Goal: Task Accomplishment & Management: Manage account settings

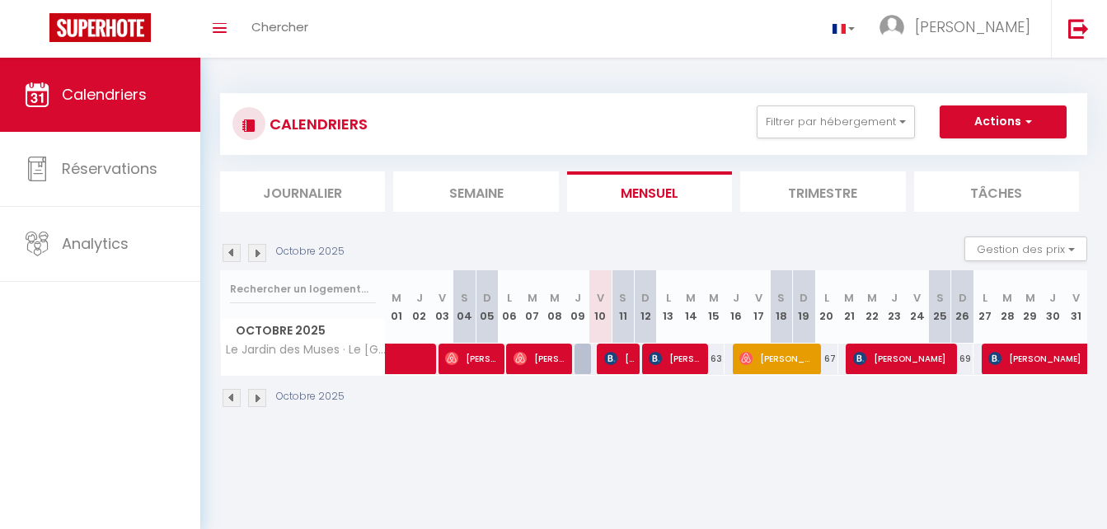
click at [227, 392] on img at bounding box center [231, 398] width 18 height 18
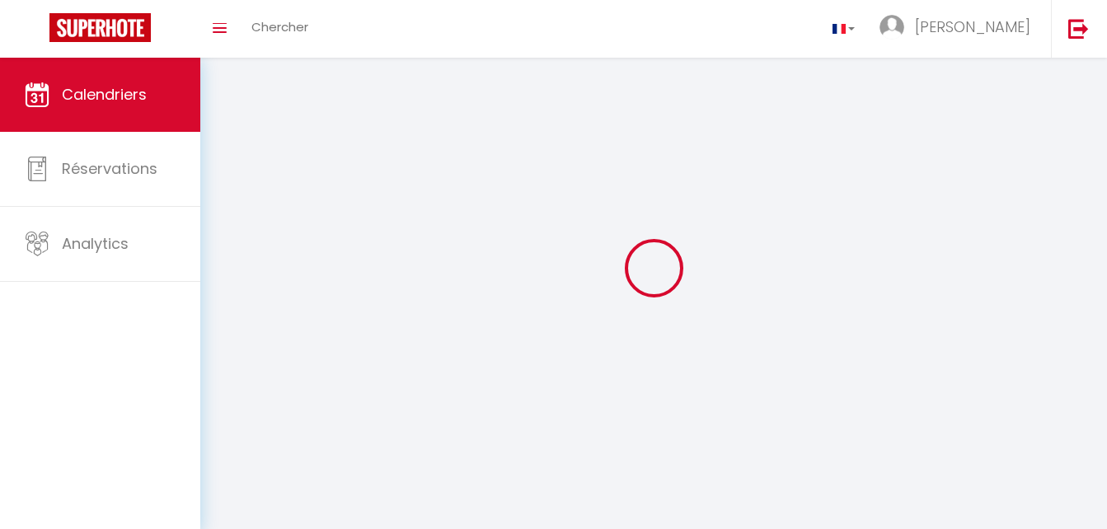
select select
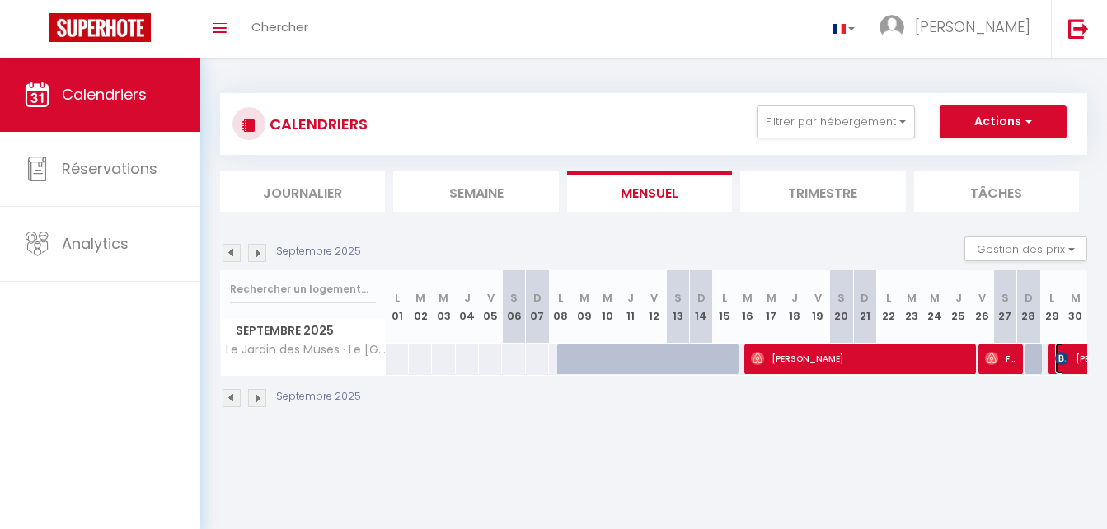
click at [1063, 364] on img at bounding box center [1061, 358] width 13 height 13
select select "OK"
select select "1"
select select "0"
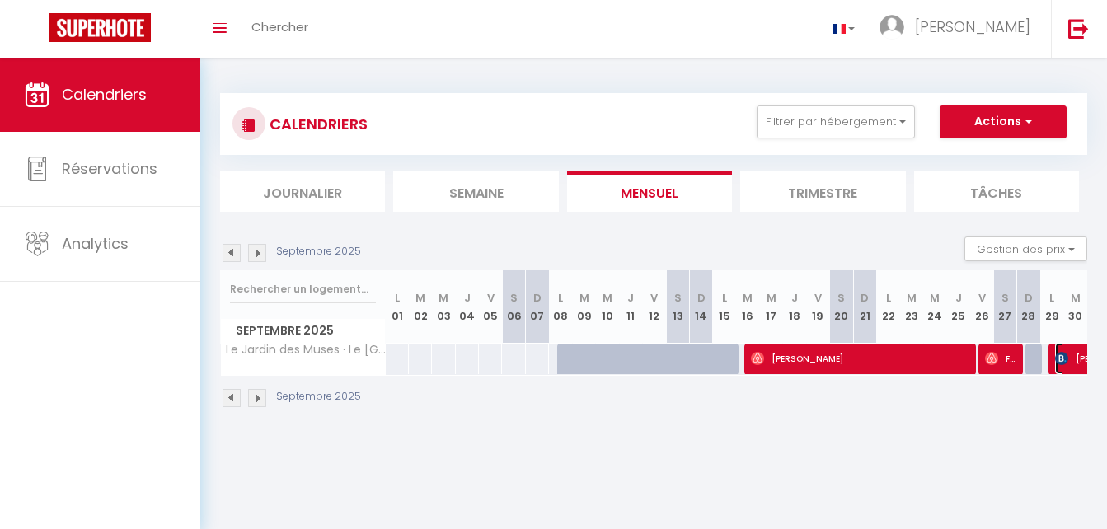
select select "1"
select select
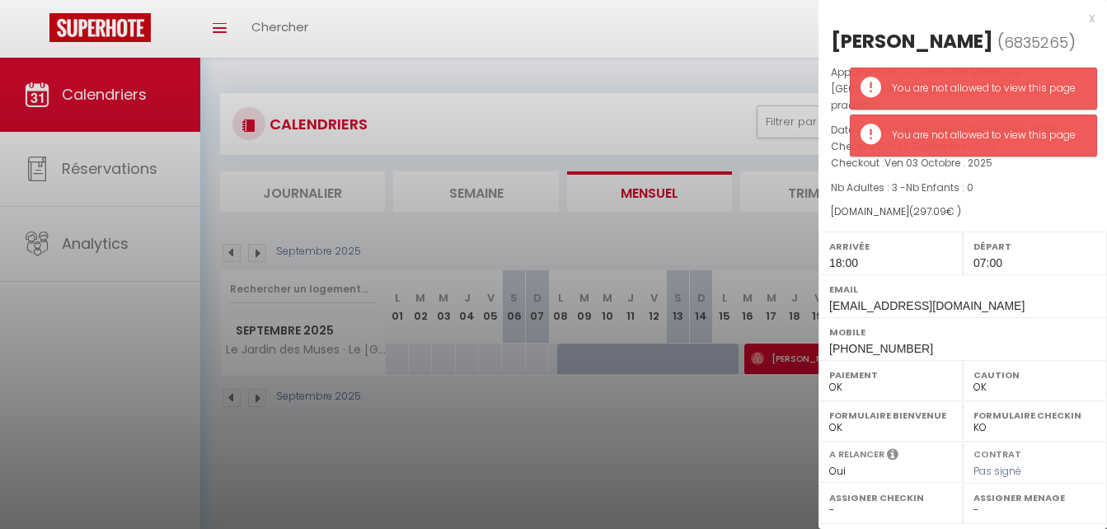
click at [1076, 35] on h2 "[PERSON_NAME] ( 6835265 )" at bounding box center [963, 42] width 264 height 28
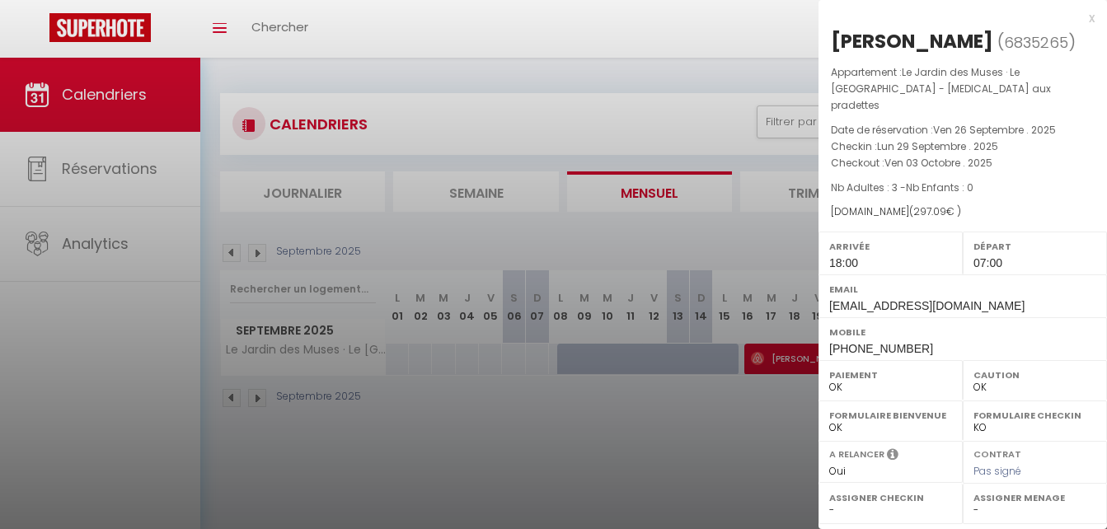
click at [724, 28] on div at bounding box center [553, 264] width 1107 height 529
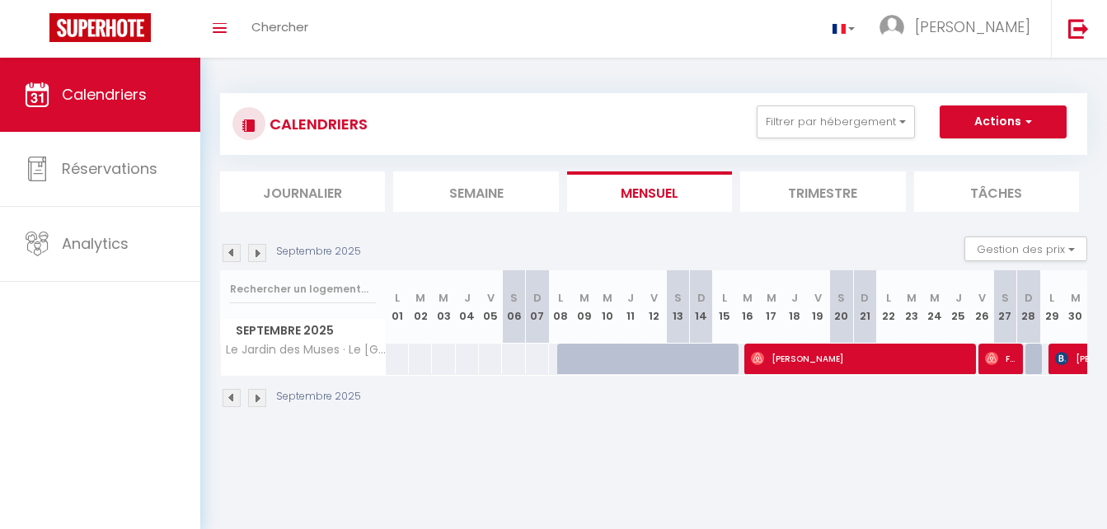
click at [255, 400] on img at bounding box center [257, 398] width 18 height 18
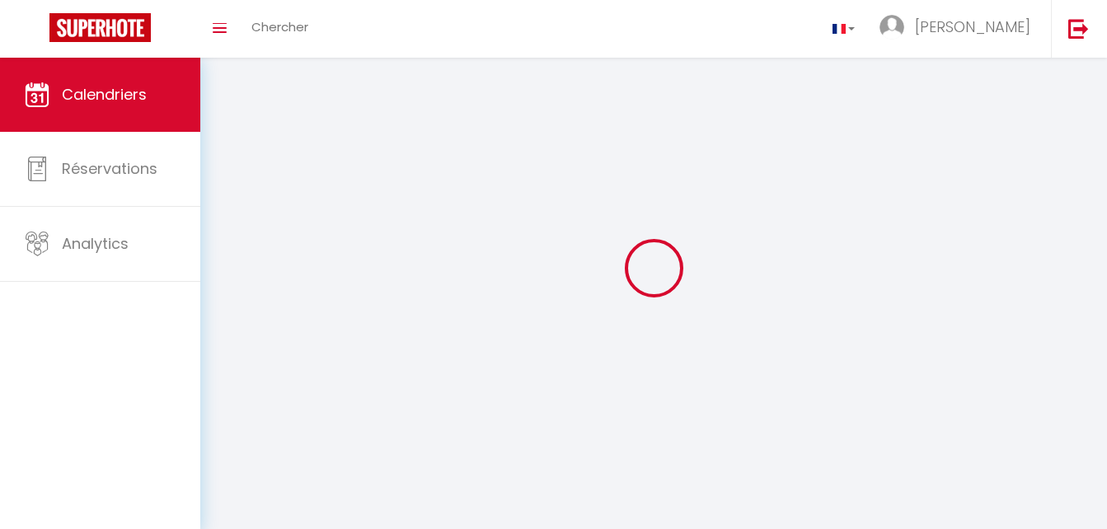
select select "0"
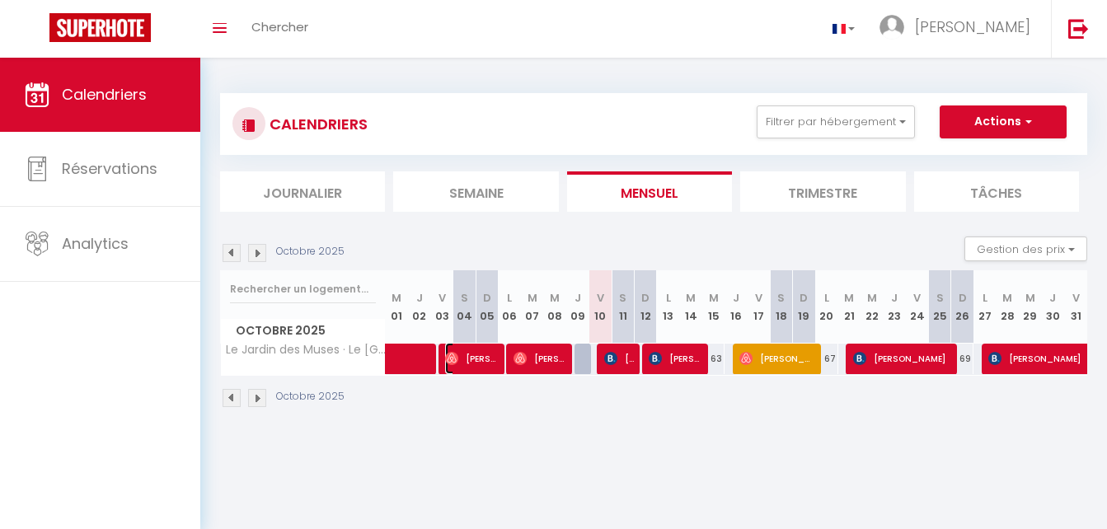
click at [475, 355] on span "[PERSON_NAME]" at bounding box center [471, 358] width 52 height 31
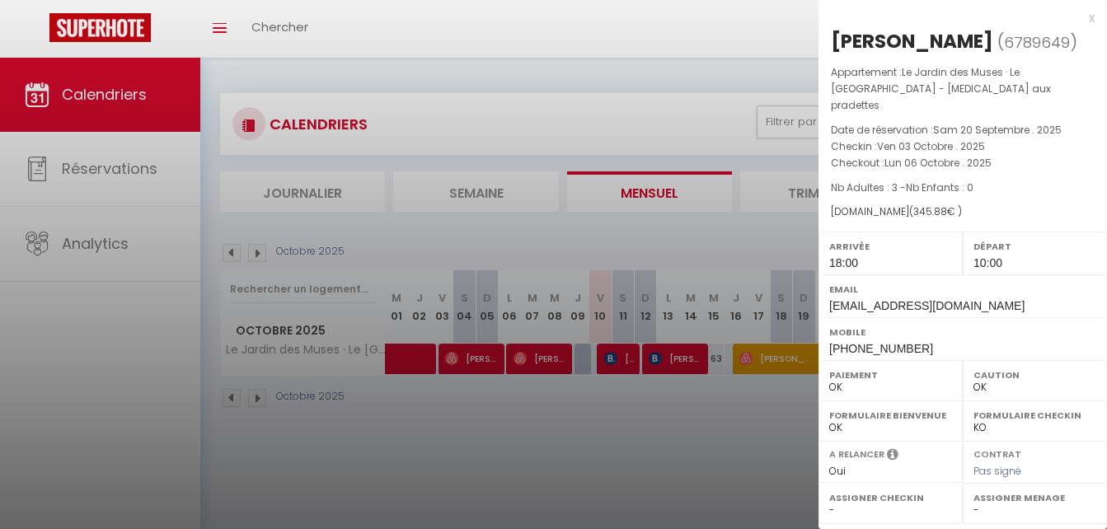
click at [535, 358] on div at bounding box center [553, 264] width 1107 height 529
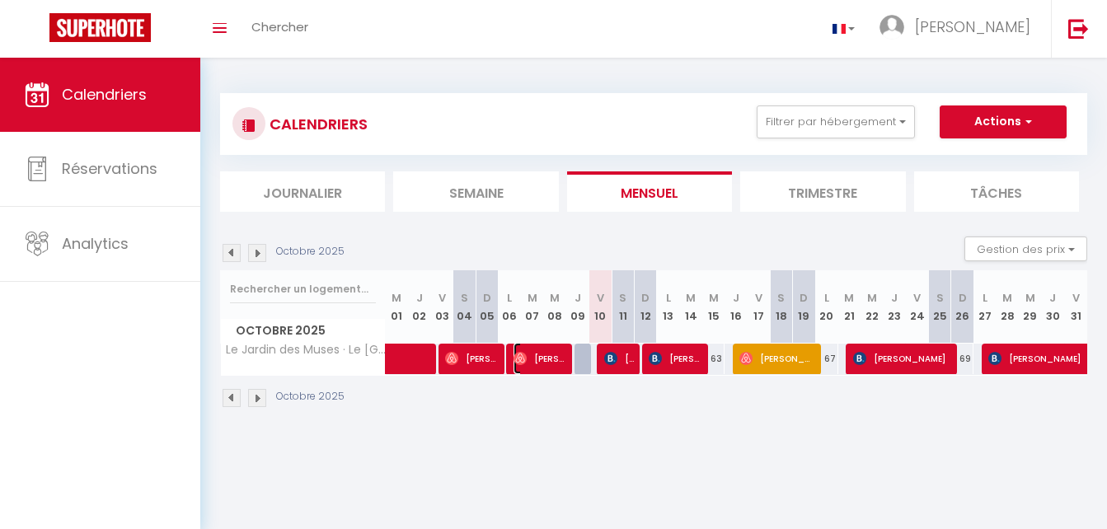
click at [535, 358] on span "[PERSON_NAME]" at bounding box center [539, 358] width 52 height 31
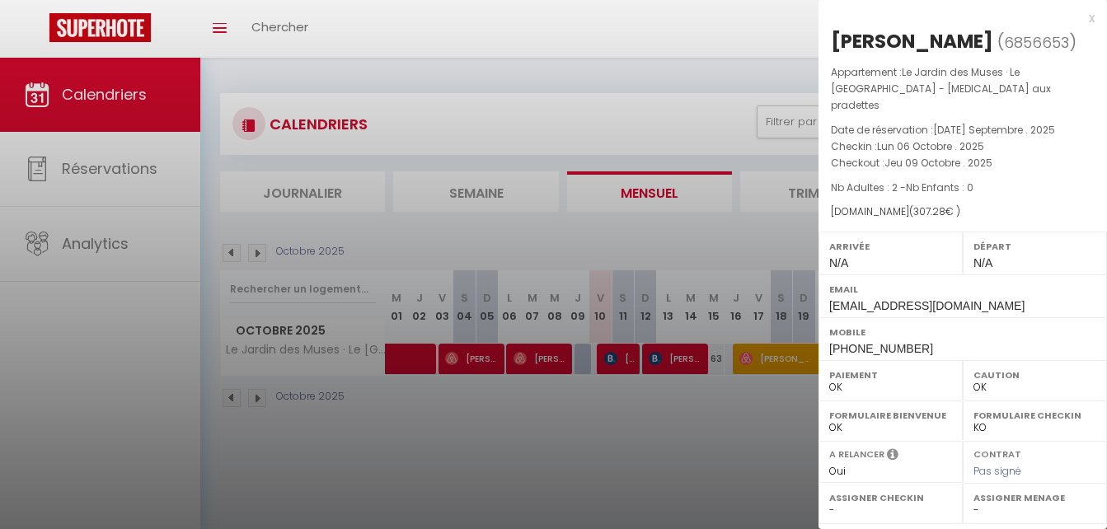
click at [624, 353] on div at bounding box center [553, 264] width 1107 height 529
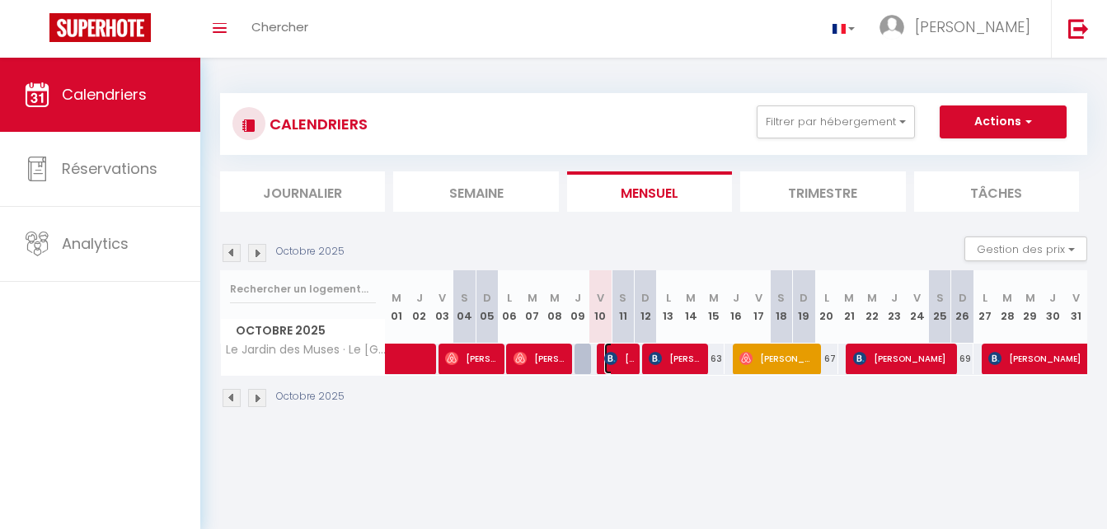
click at [624, 353] on span "[PERSON_NAME] [PERSON_NAME]" at bounding box center [619, 358] width 30 height 31
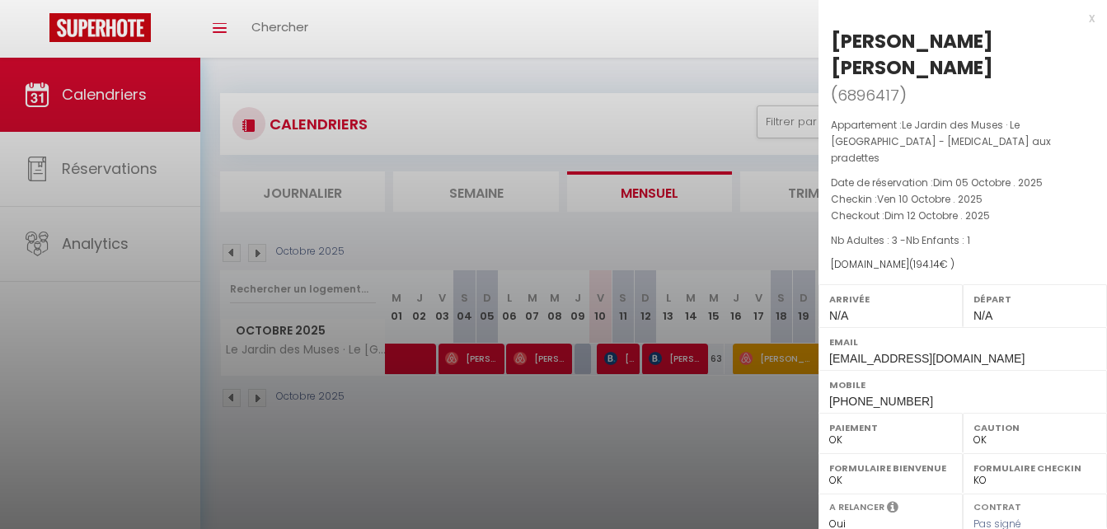
click at [687, 355] on div at bounding box center [553, 264] width 1107 height 529
select select
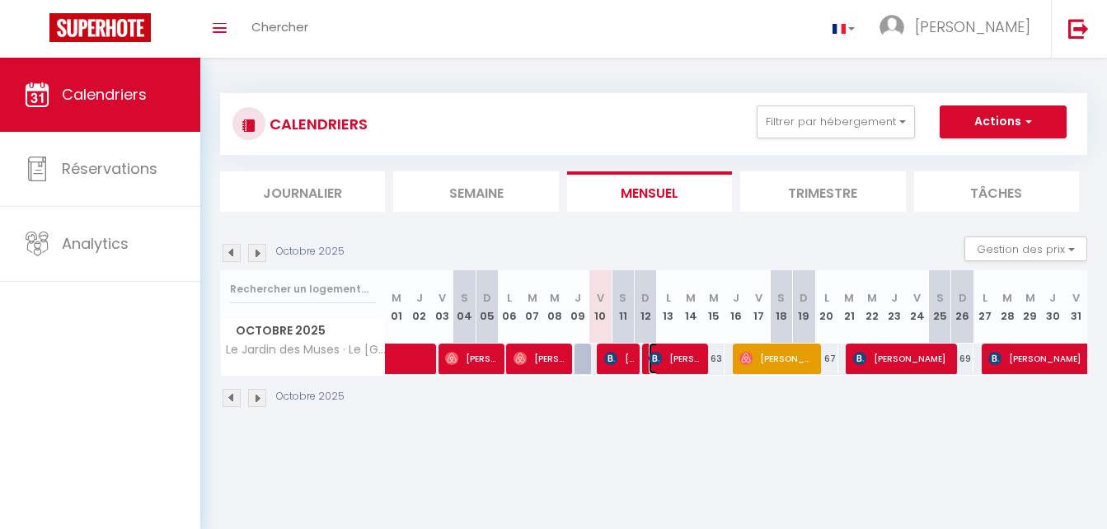
click at [687, 355] on span "[PERSON_NAME]" at bounding box center [674, 358] width 52 height 31
select select "KO"
select select "1"
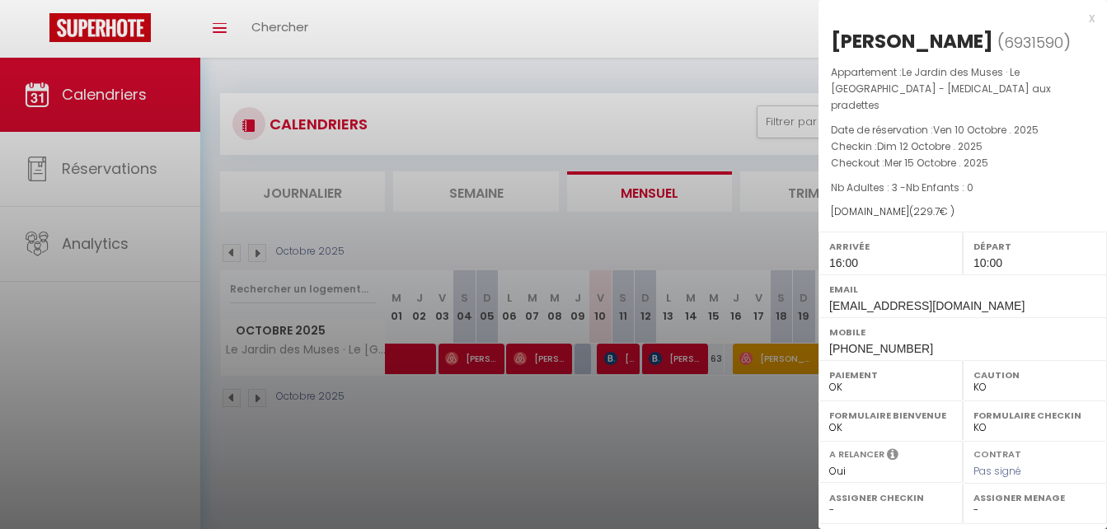
click at [757, 354] on div at bounding box center [553, 264] width 1107 height 529
select select
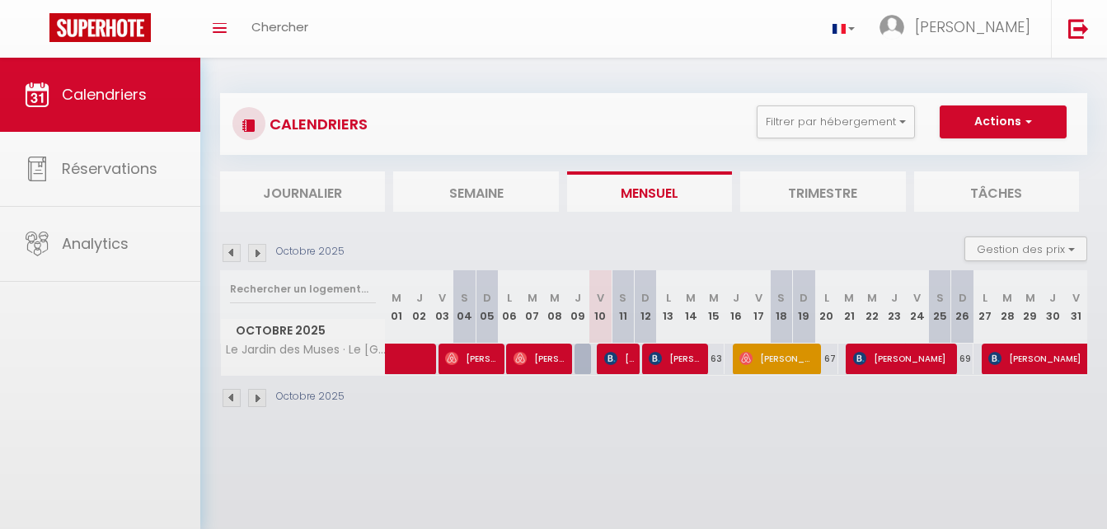
click at [757, 354] on body "🟢 Des questions ou besoin d'assistance pour la migration AirBnB? Prenez rdv >>>…" at bounding box center [553, 322] width 1107 height 529
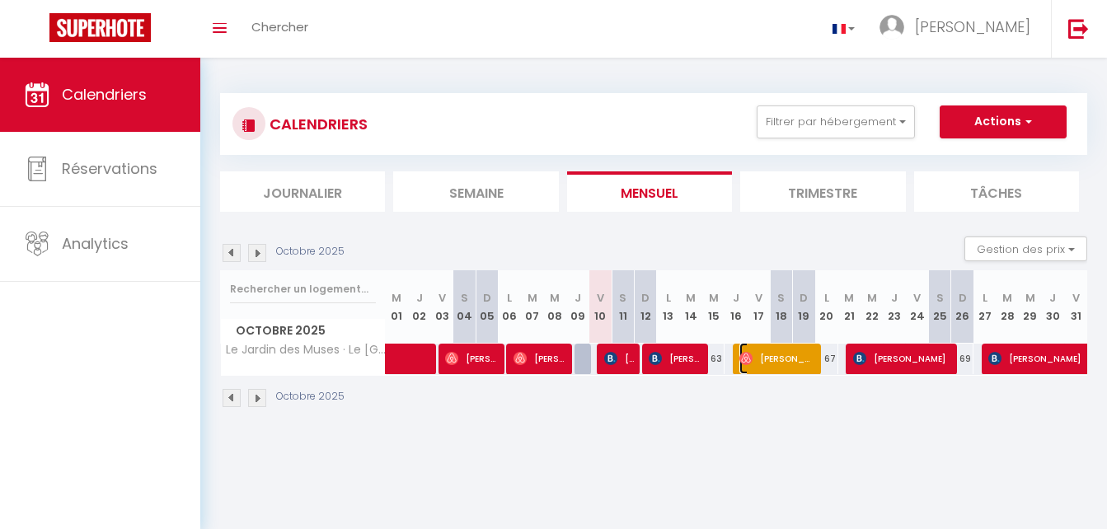
click at [758, 354] on span "[PERSON_NAME]" at bounding box center [776, 358] width 74 height 31
select select "OK"
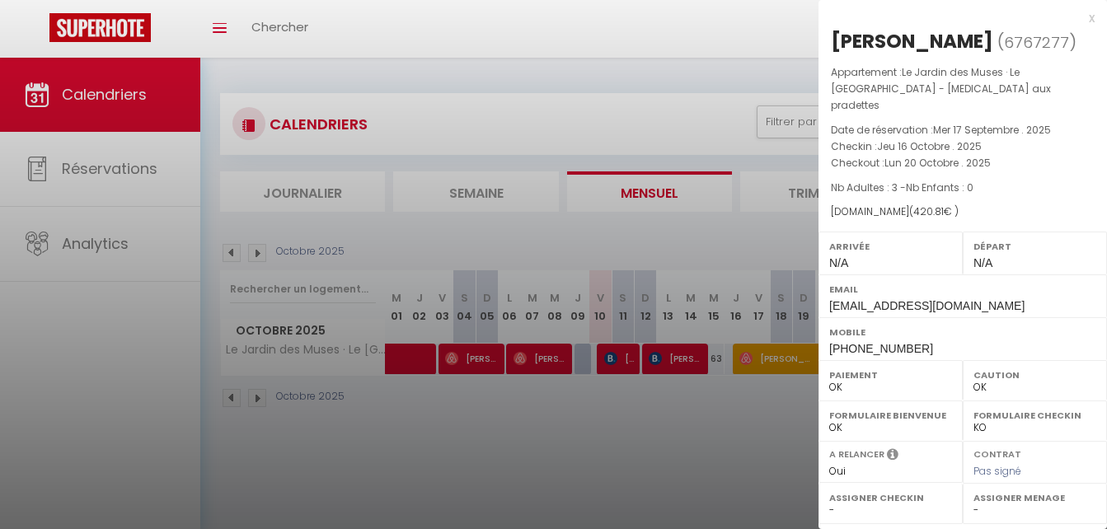
click at [770, 396] on div at bounding box center [553, 264] width 1107 height 529
select select
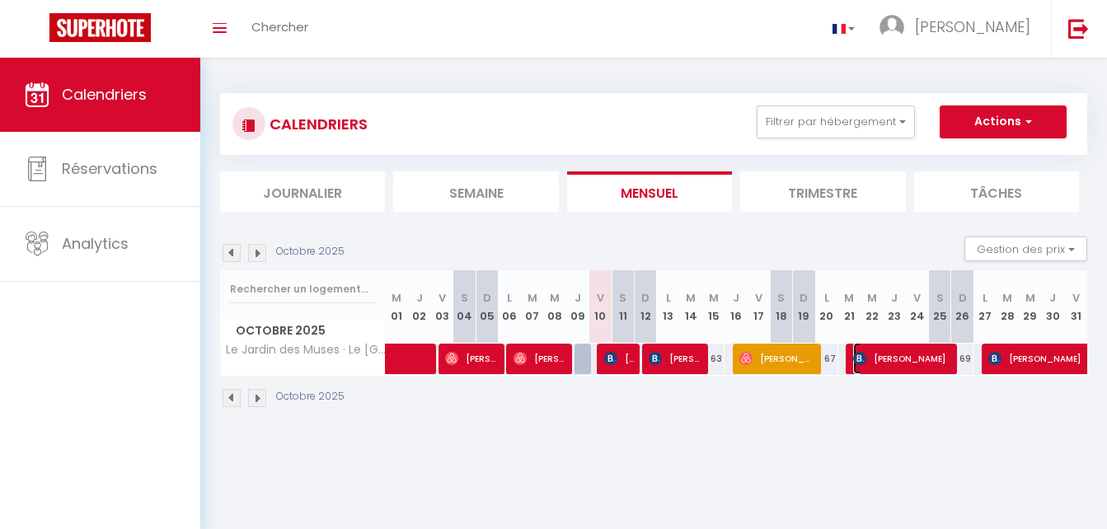
click at [891, 353] on span "[PERSON_NAME]" at bounding box center [901, 358] width 96 height 31
select select "KO"
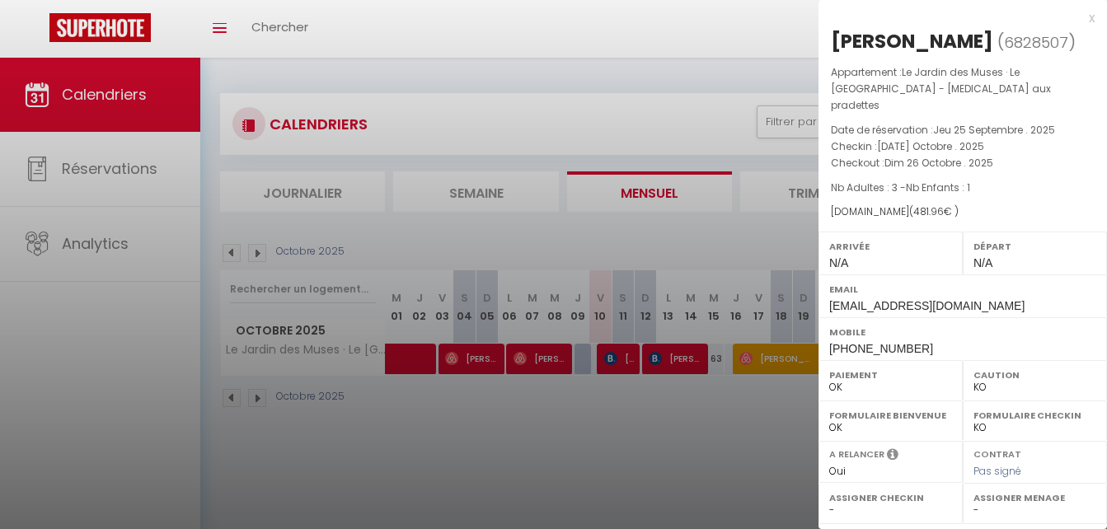
click at [791, 391] on div at bounding box center [553, 264] width 1107 height 529
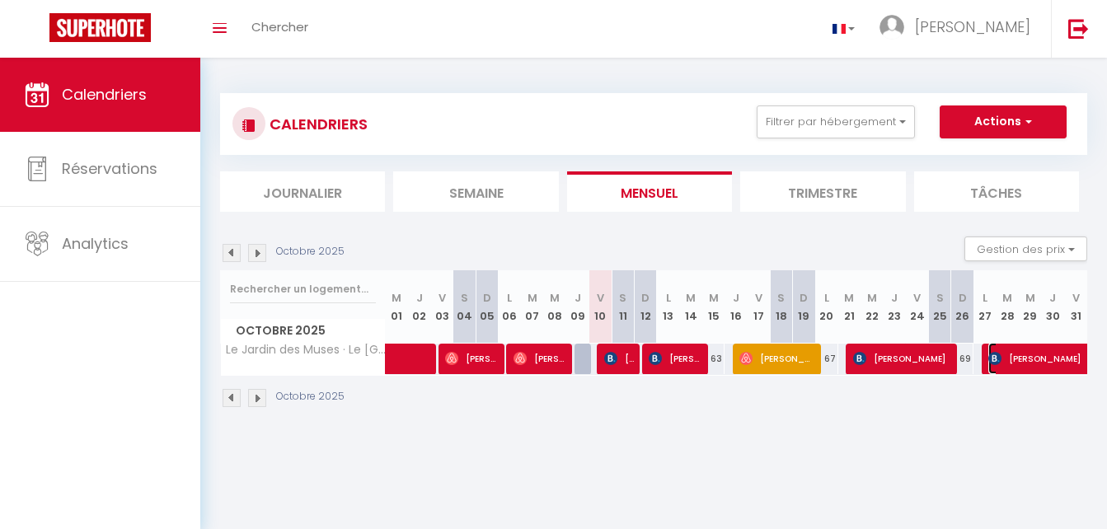
click at [1023, 358] on span "[PERSON_NAME]" at bounding box center [1101, 358] width 227 height 31
select select
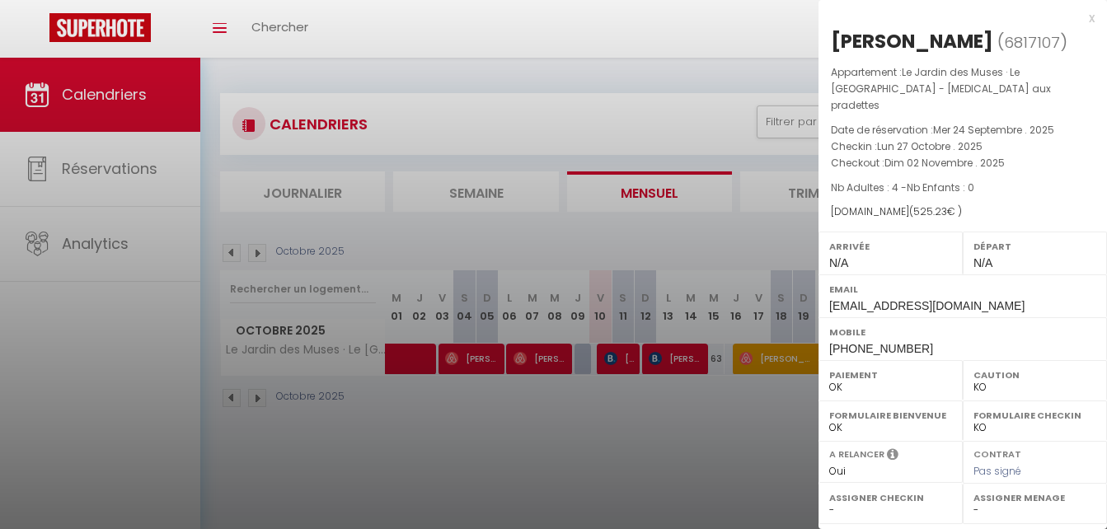
click at [704, 461] on div at bounding box center [553, 264] width 1107 height 529
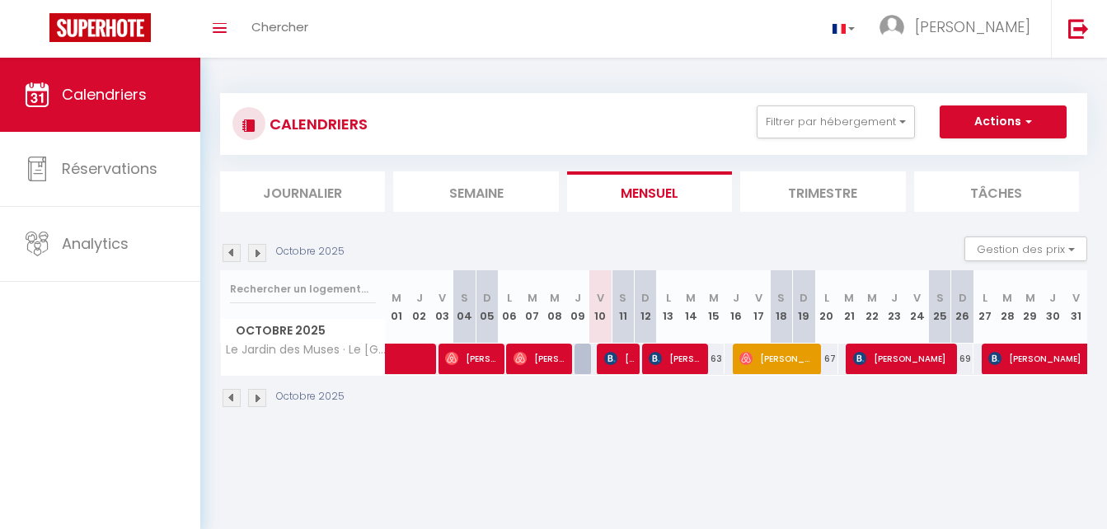
click at [256, 396] on img at bounding box center [257, 398] width 18 height 18
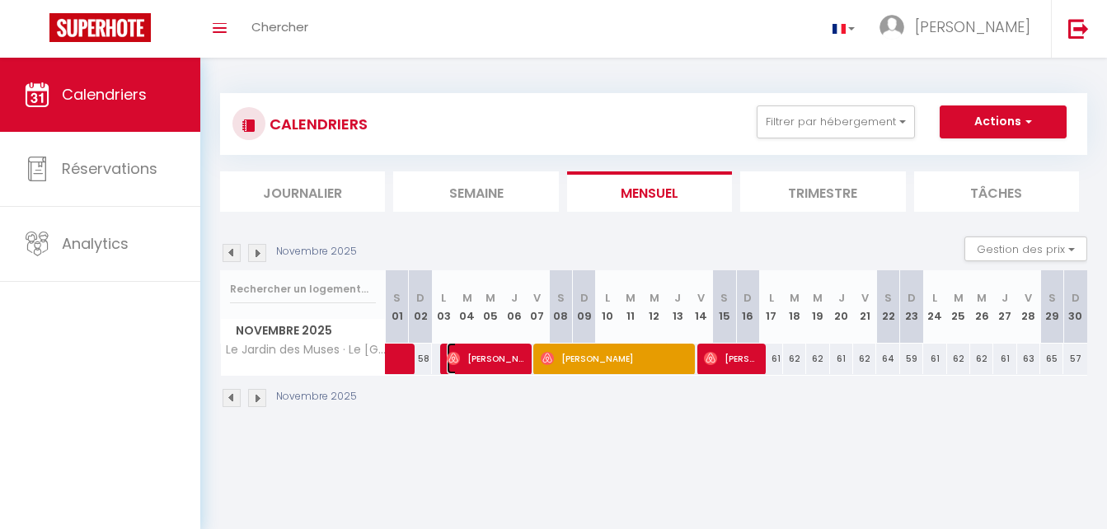
click at [483, 359] on span "[PERSON_NAME]" at bounding box center [485, 358] width 77 height 31
select select "OK"
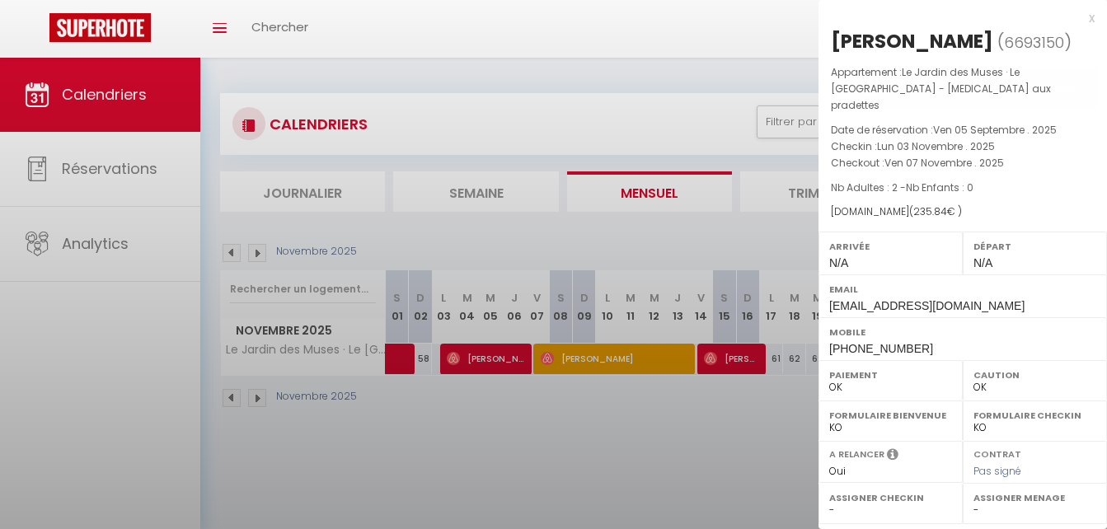
click at [483, 359] on div at bounding box center [553, 264] width 1107 height 529
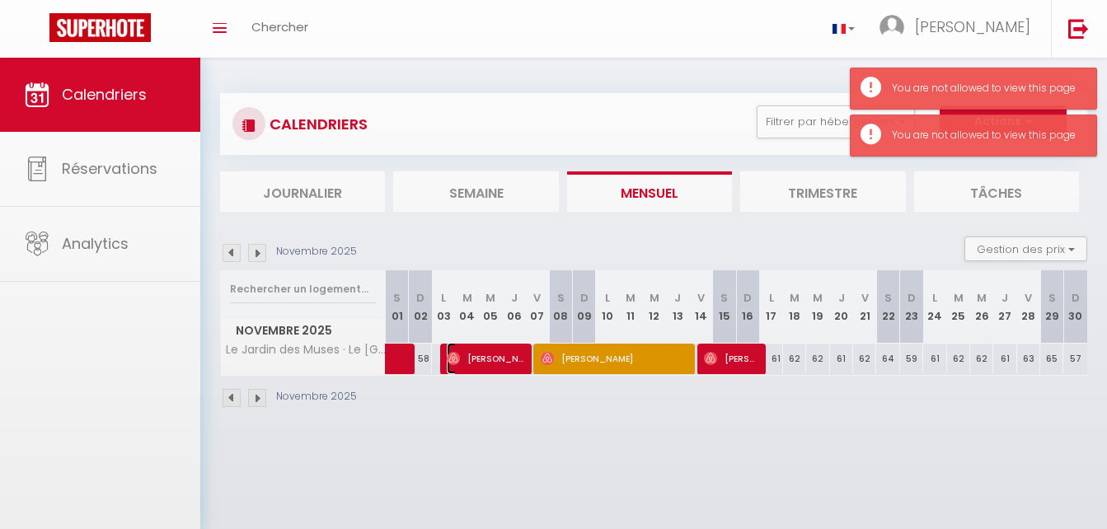
click at [483, 359] on span "[PERSON_NAME]" at bounding box center [485, 358] width 77 height 31
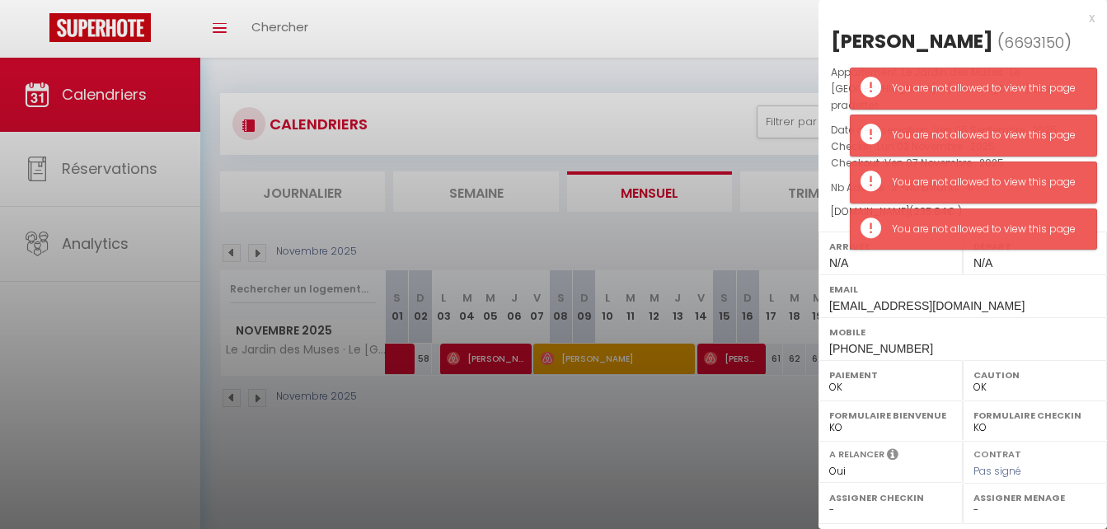
click at [483, 359] on div at bounding box center [553, 264] width 1107 height 529
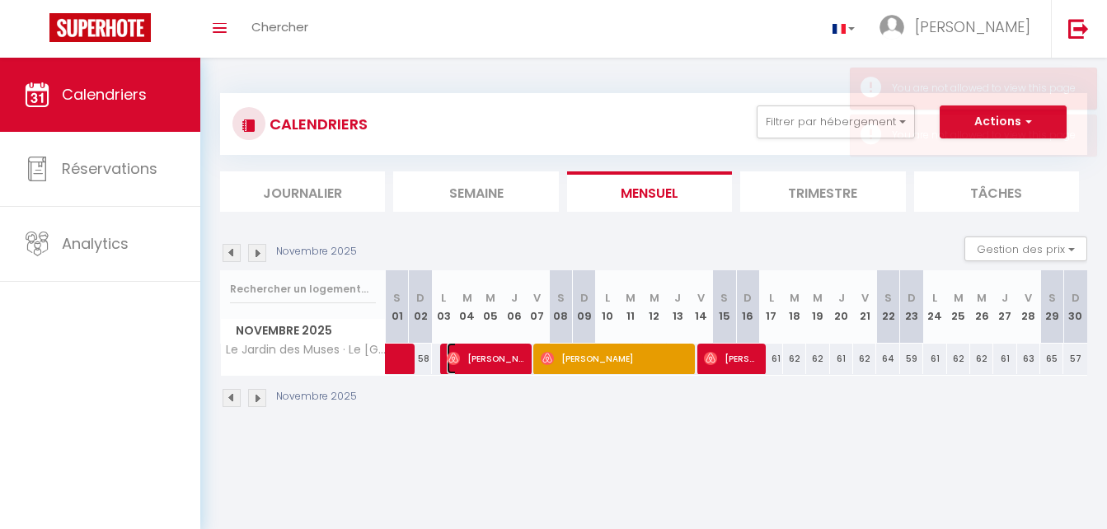
click at [487, 353] on span "[PERSON_NAME]" at bounding box center [485, 358] width 77 height 31
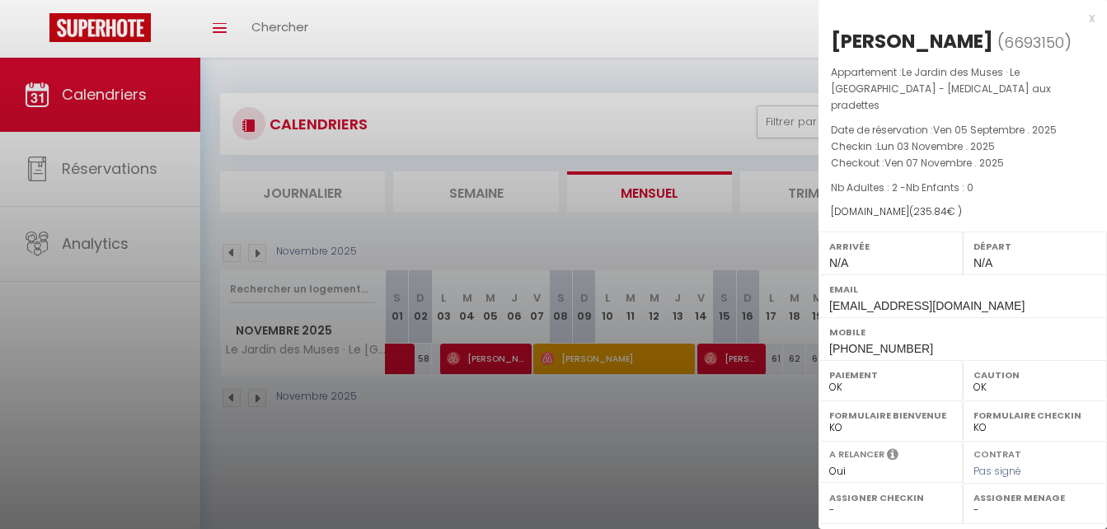
click at [583, 358] on div at bounding box center [553, 264] width 1107 height 529
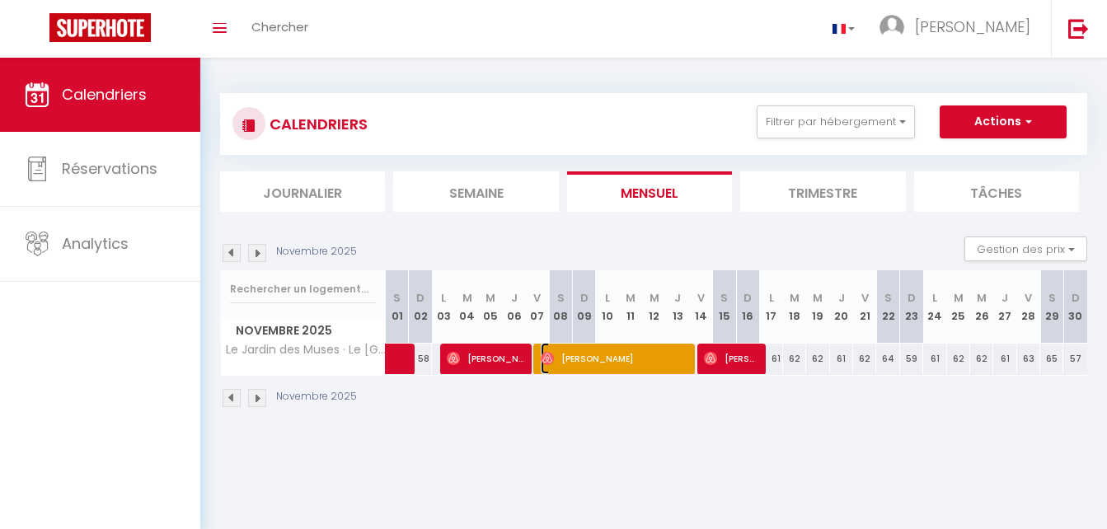
click at [575, 358] on span "[PERSON_NAME]" at bounding box center [613, 358] width 146 height 31
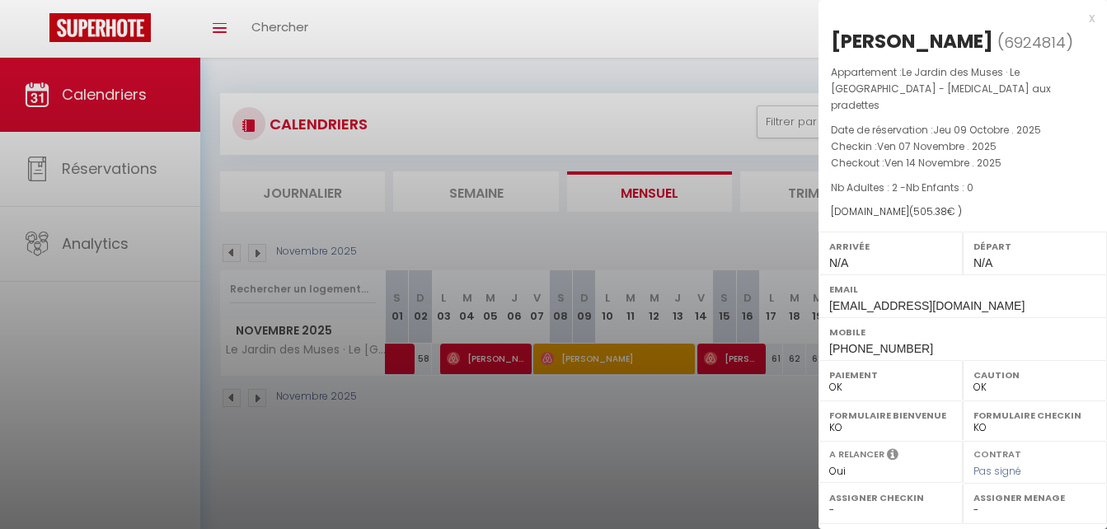
click at [735, 362] on div at bounding box center [553, 264] width 1107 height 529
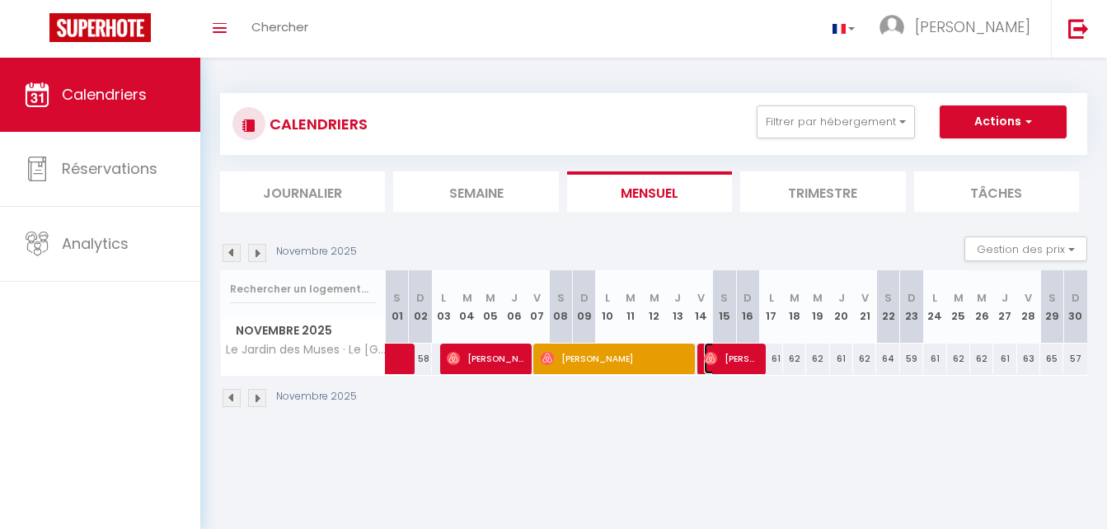
click at [732, 362] on span "[PERSON_NAME]" at bounding box center [731, 358] width 54 height 31
select select
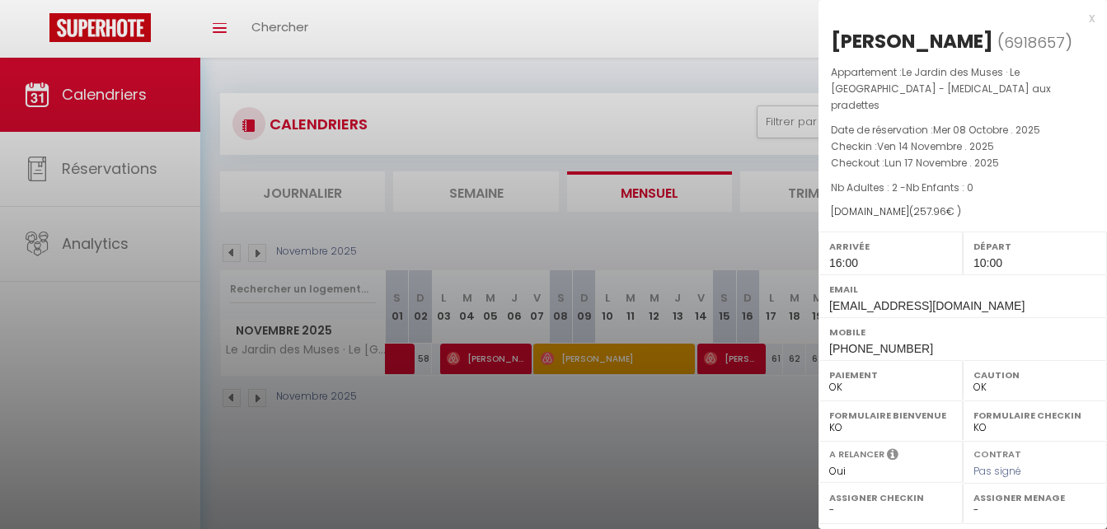
click at [780, 442] on div at bounding box center [553, 264] width 1107 height 529
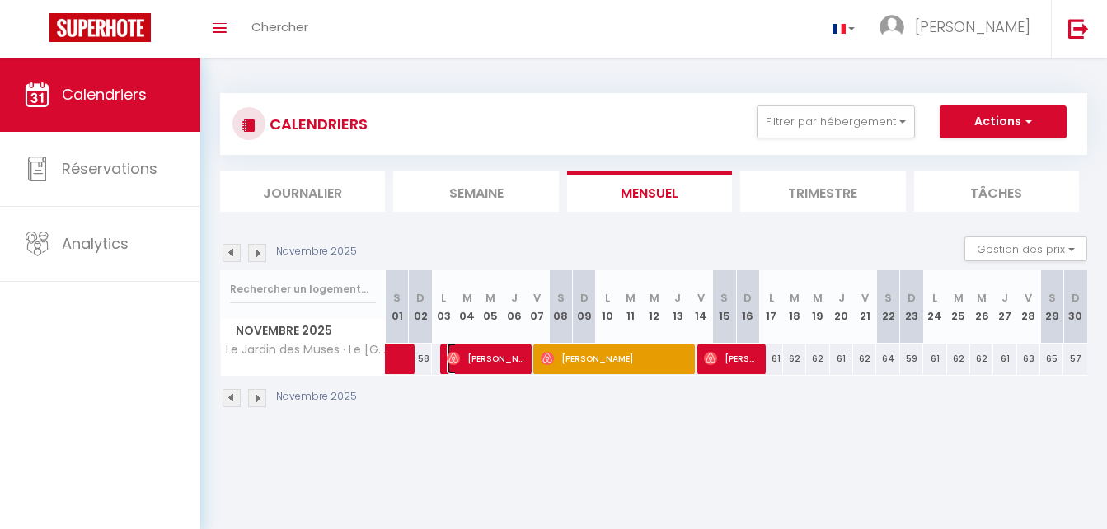
click at [468, 365] on span "[PERSON_NAME]" at bounding box center [485, 358] width 77 height 31
select select "0"
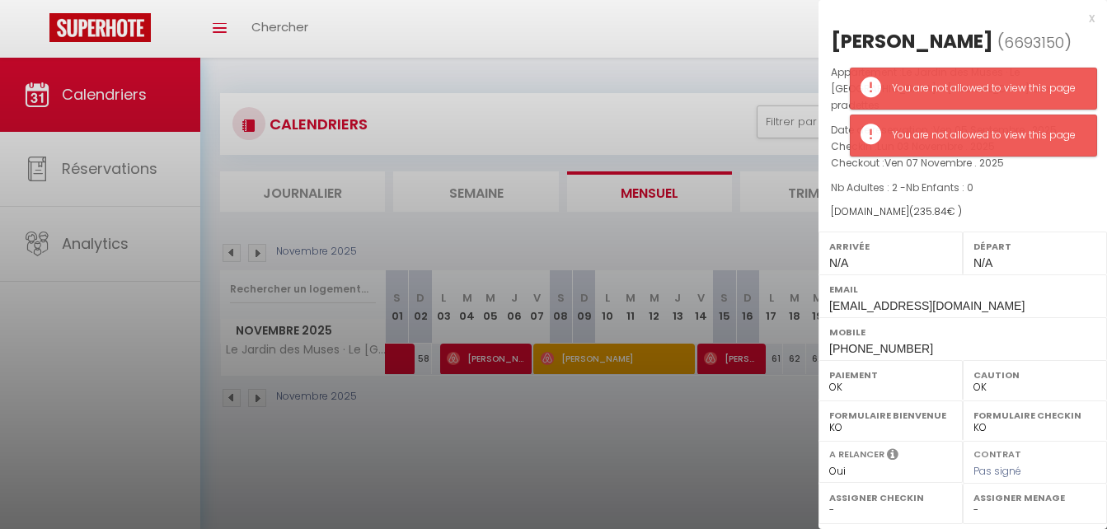
click at [648, 355] on div at bounding box center [553, 264] width 1107 height 529
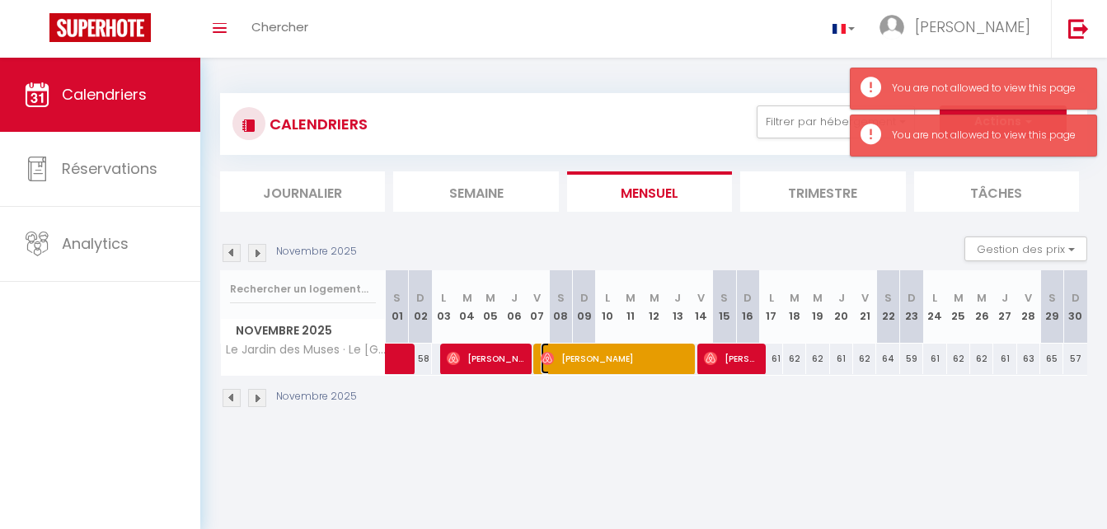
click at [648, 355] on span "[PERSON_NAME]" at bounding box center [613, 358] width 146 height 31
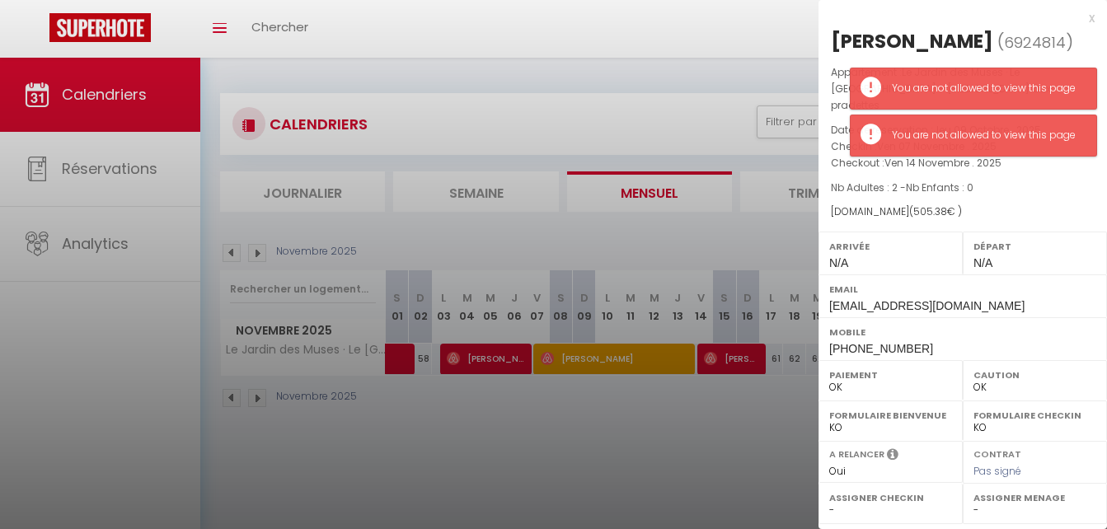
click at [716, 359] on div at bounding box center [553, 264] width 1107 height 529
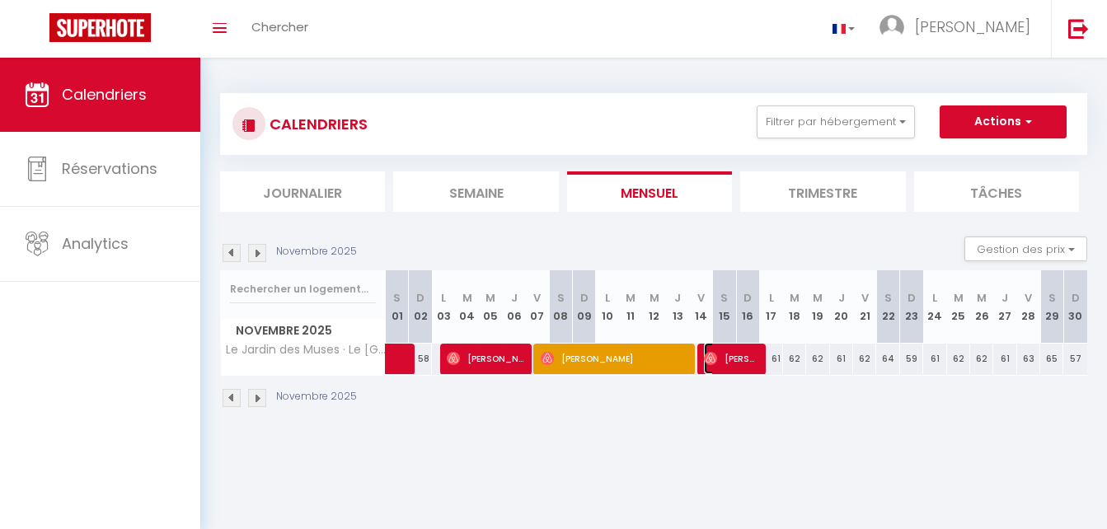
click at [716, 359] on img at bounding box center [710, 358] width 13 height 13
select select
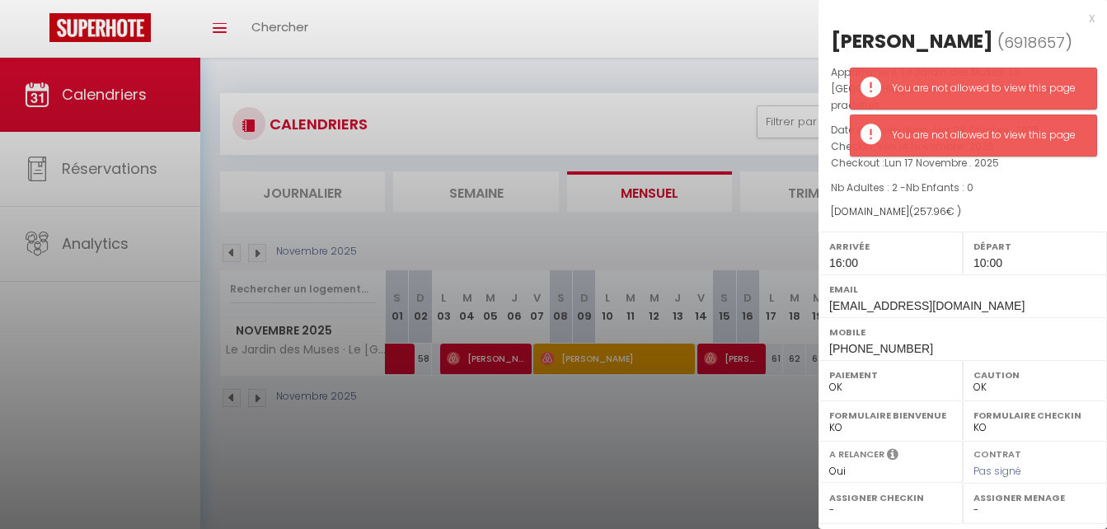
click at [480, 362] on div at bounding box center [553, 264] width 1107 height 529
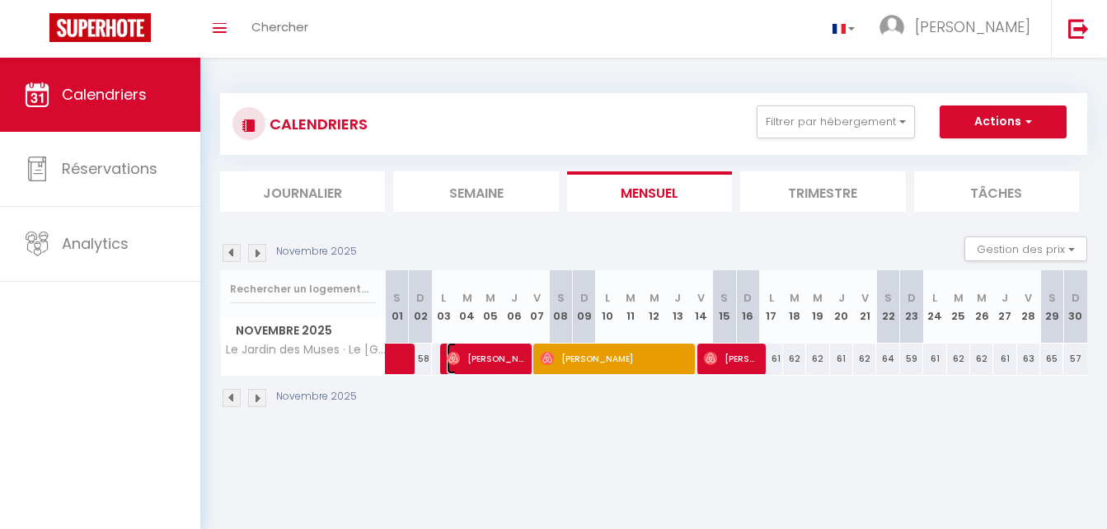
click at [480, 362] on span "[PERSON_NAME]" at bounding box center [485, 358] width 77 height 31
select select "0"
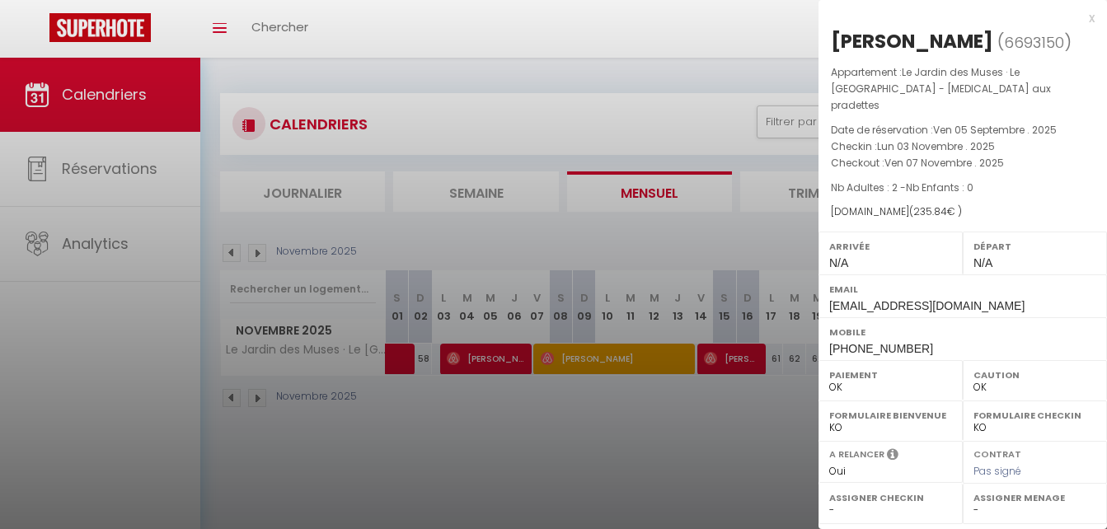
click at [598, 349] on div at bounding box center [553, 264] width 1107 height 529
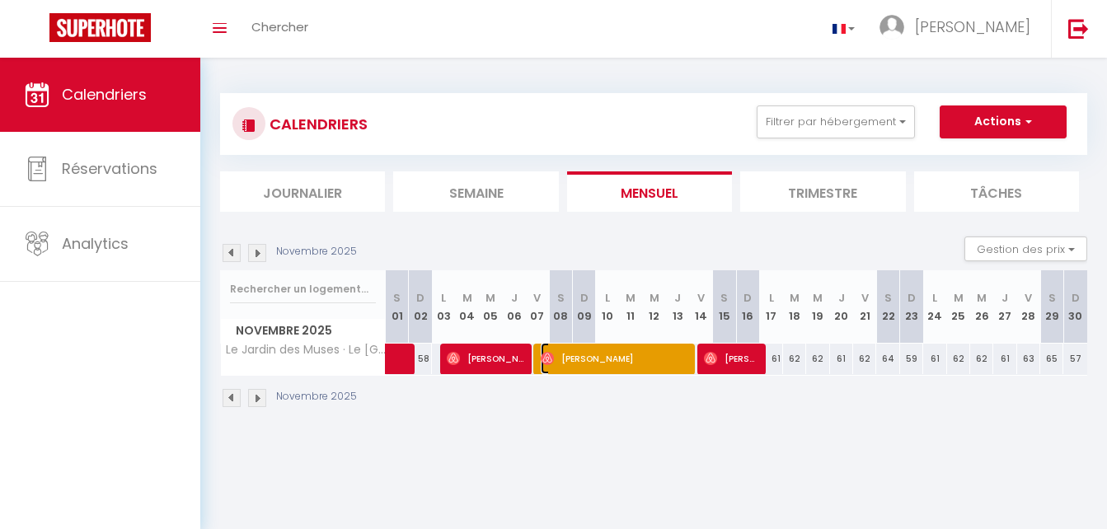
click at [598, 349] on span "[PERSON_NAME]" at bounding box center [613, 358] width 146 height 31
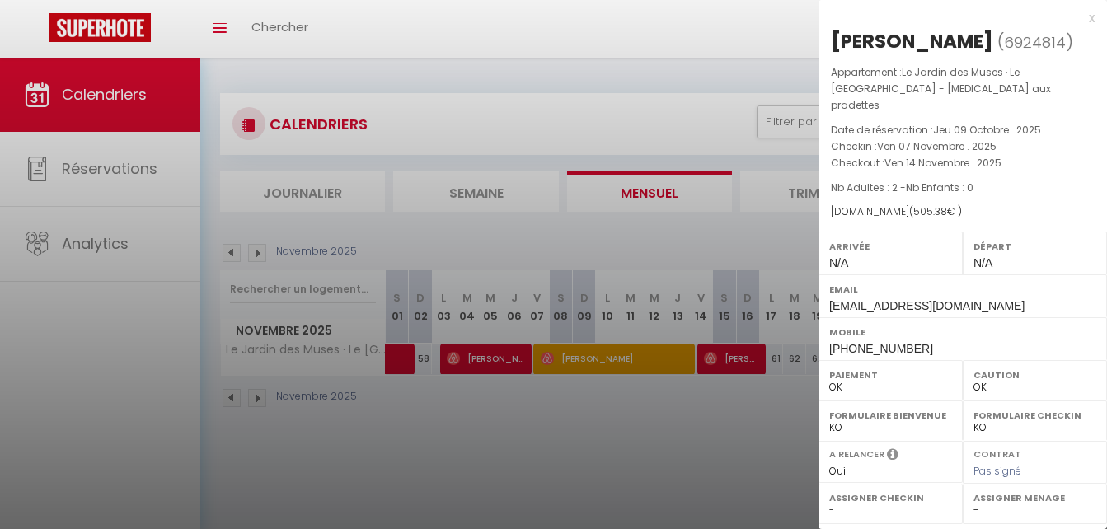
click at [728, 358] on div at bounding box center [553, 264] width 1107 height 529
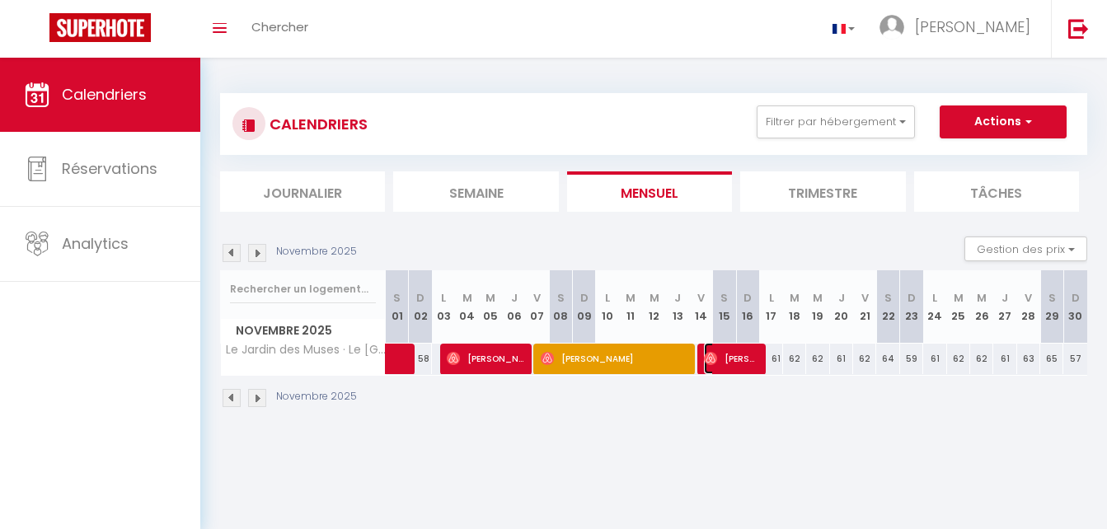
click at [728, 358] on span "[PERSON_NAME]" at bounding box center [731, 358] width 54 height 31
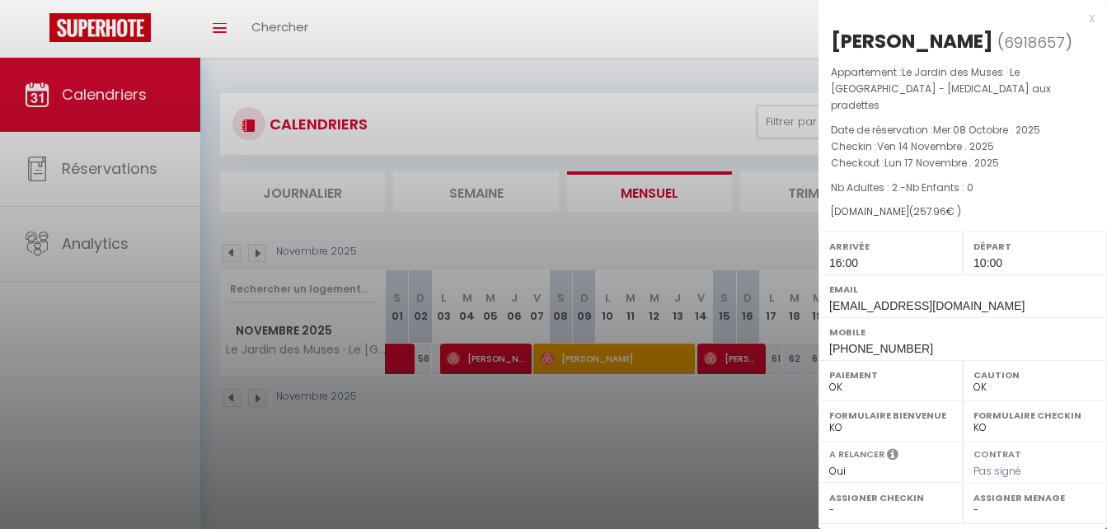
click at [577, 360] on div at bounding box center [553, 264] width 1107 height 529
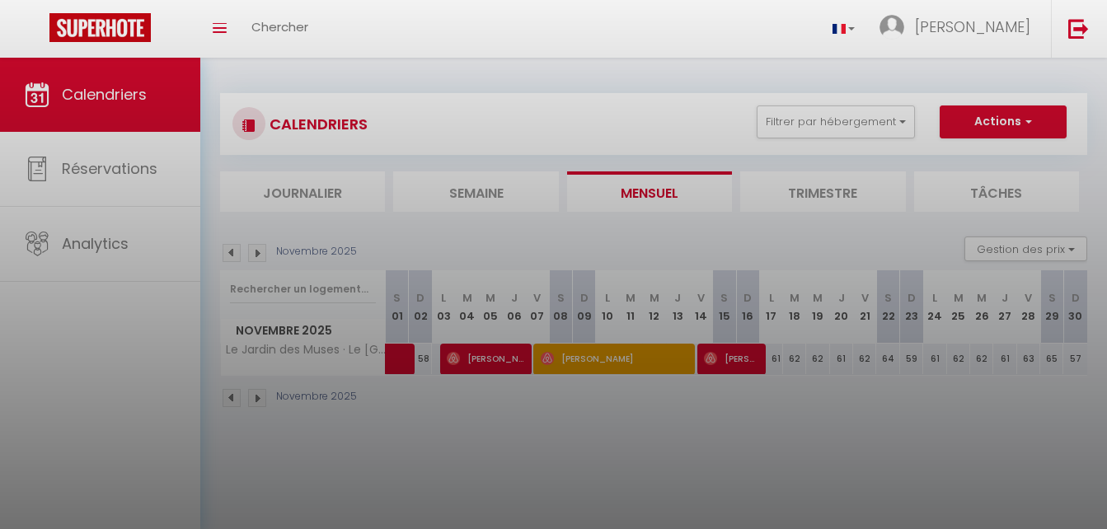
click at [577, 360] on div at bounding box center [553, 264] width 1107 height 529
select select
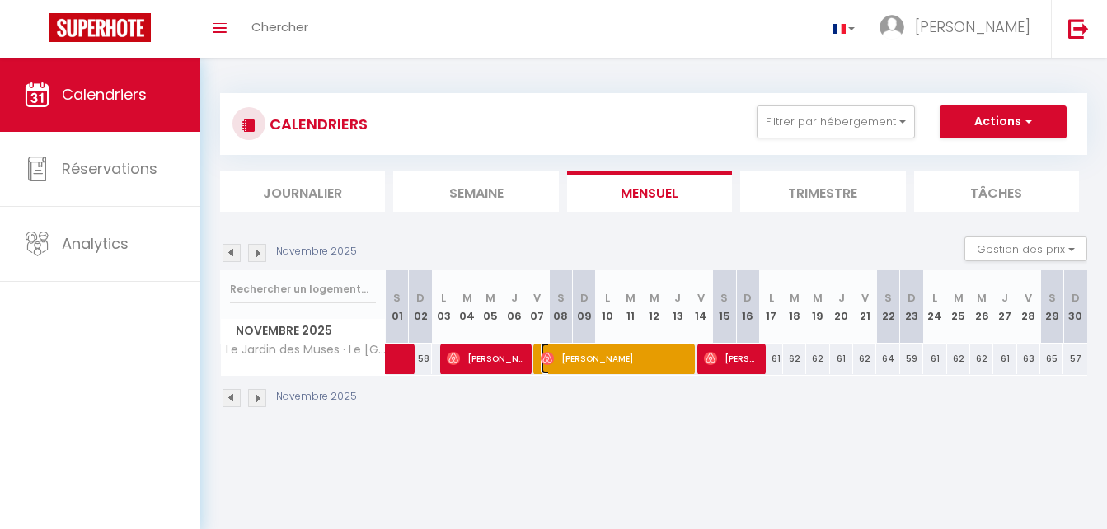
click at [577, 360] on span "[PERSON_NAME]" at bounding box center [613, 358] width 146 height 31
select select "0"
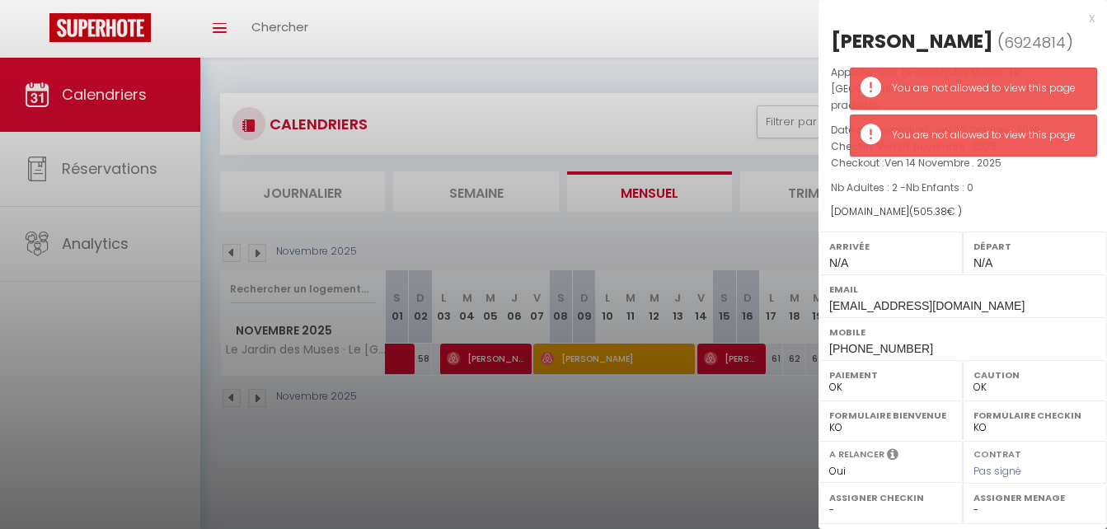
click at [741, 359] on div at bounding box center [553, 264] width 1107 height 529
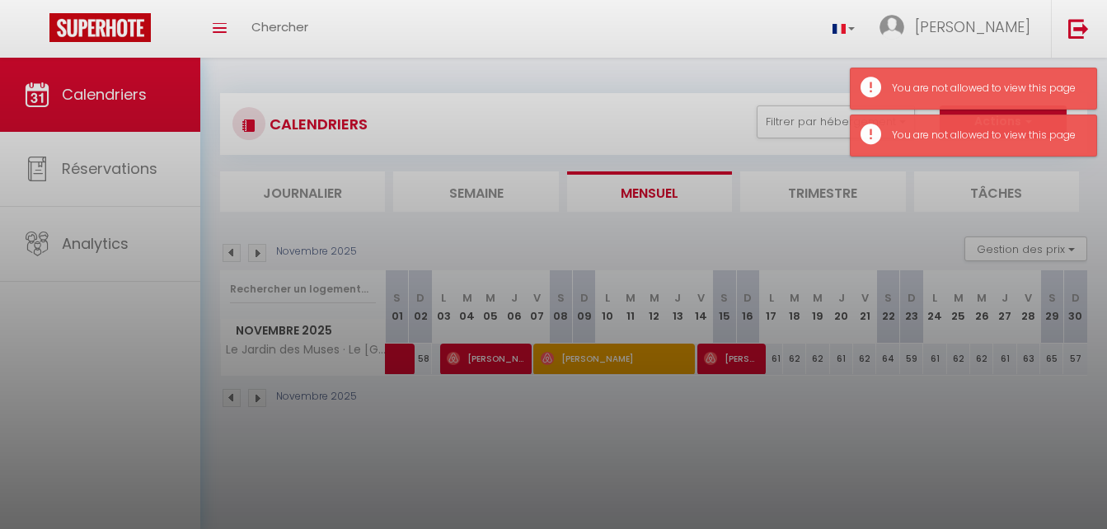
click at [741, 359] on div at bounding box center [553, 264] width 1107 height 529
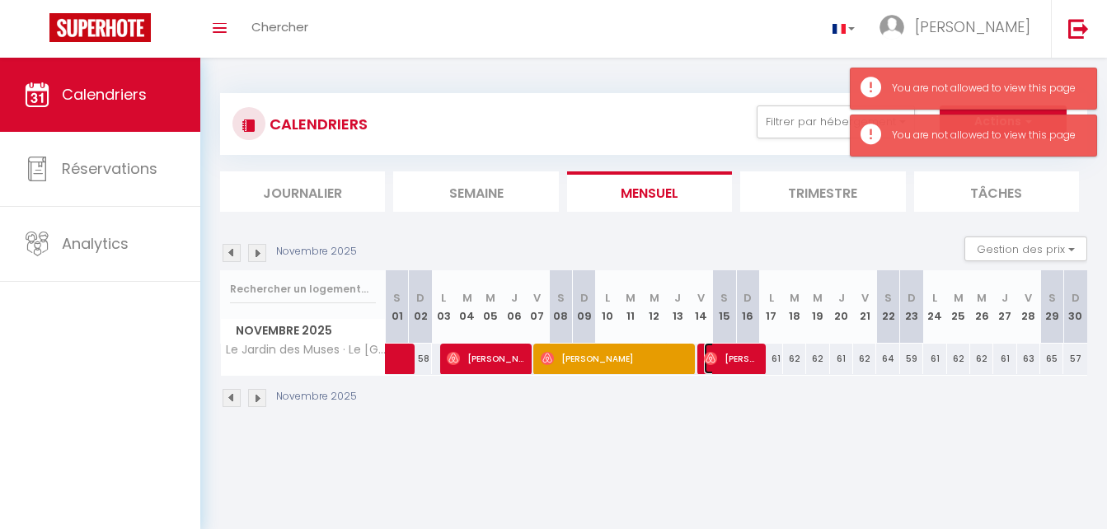
click at [741, 359] on span "[PERSON_NAME]" at bounding box center [731, 358] width 54 height 31
select select
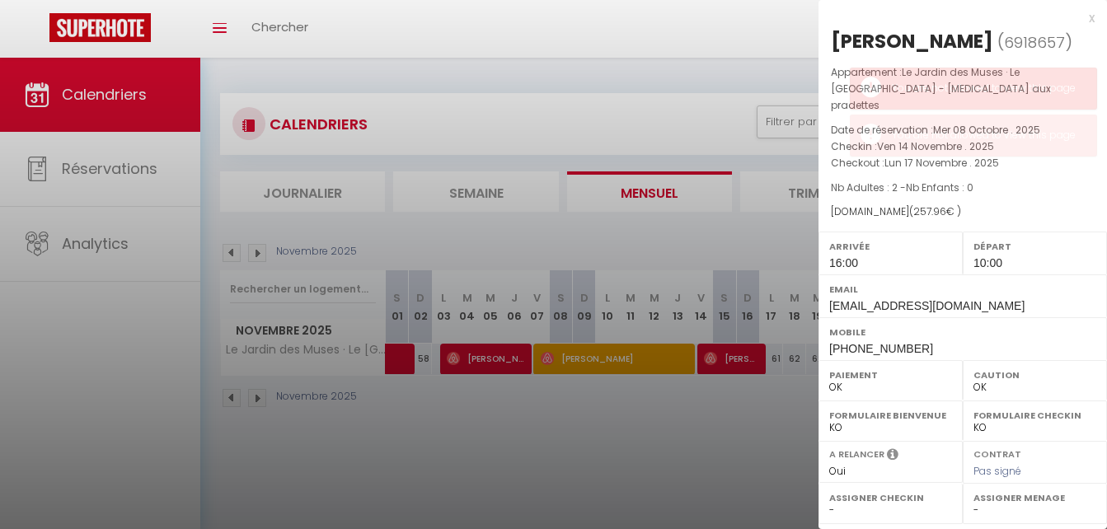
click at [480, 359] on div at bounding box center [553, 264] width 1107 height 529
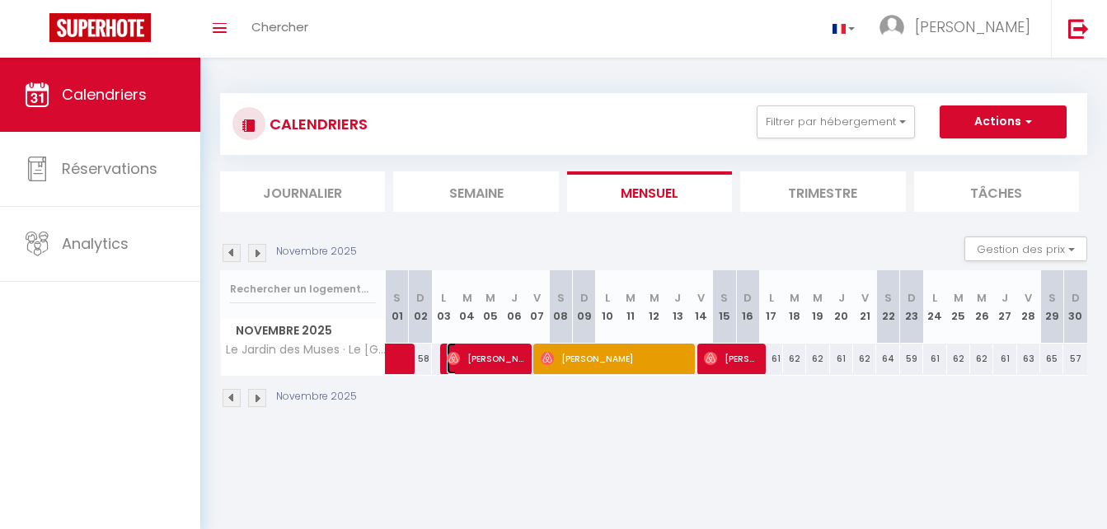
click at [480, 359] on span "[PERSON_NAME]" at bounding box center [485, 358] width 77 height 31
select select "0"
select select
